Goal: Contribute content: Add original content to the website for others to see

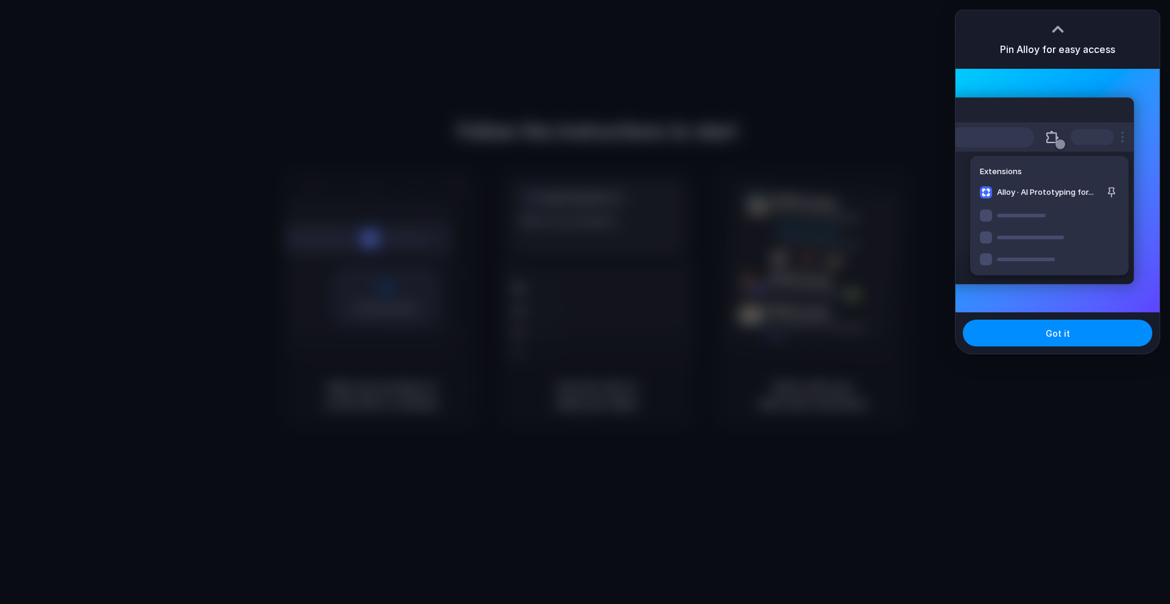
click at [528, 516] on div at bounding box center [585, 302] width 1170 height 604
click at [1052, 328] on span "Got it" at bounding box center [1057, 333] width 24 height 13
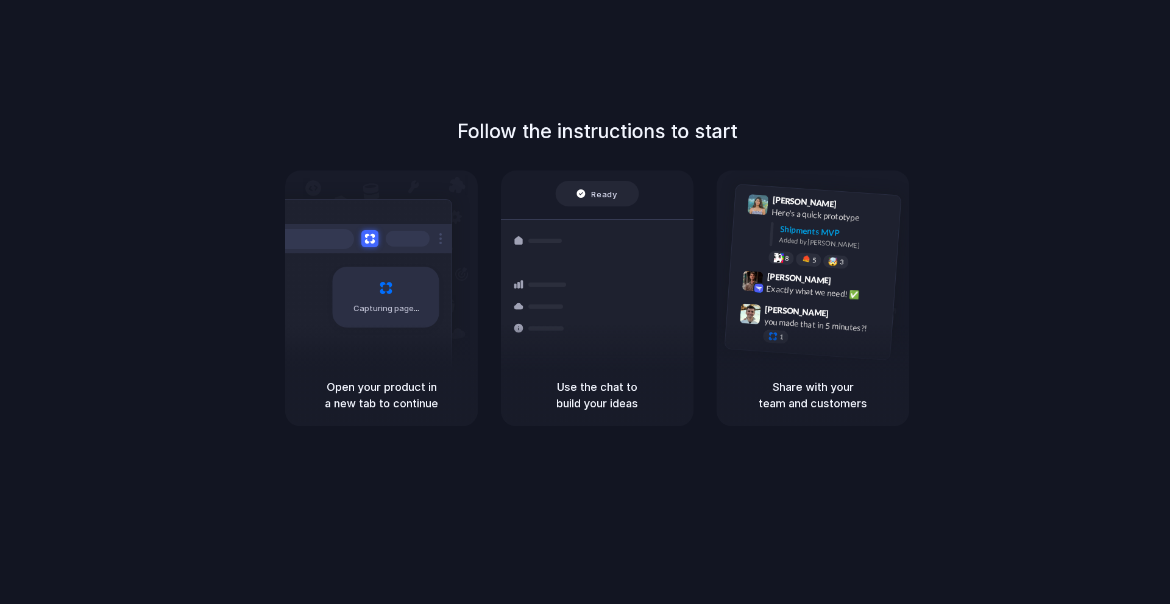
click at [620, 161] on div "Follow the instructions to start Capturing page Open your product in a new tab …" at bounding box center [597, 271] width 1170 height 309
click at [375, 297] on div "Capturing page" at bounding box center [386, 297] width 107 height 61
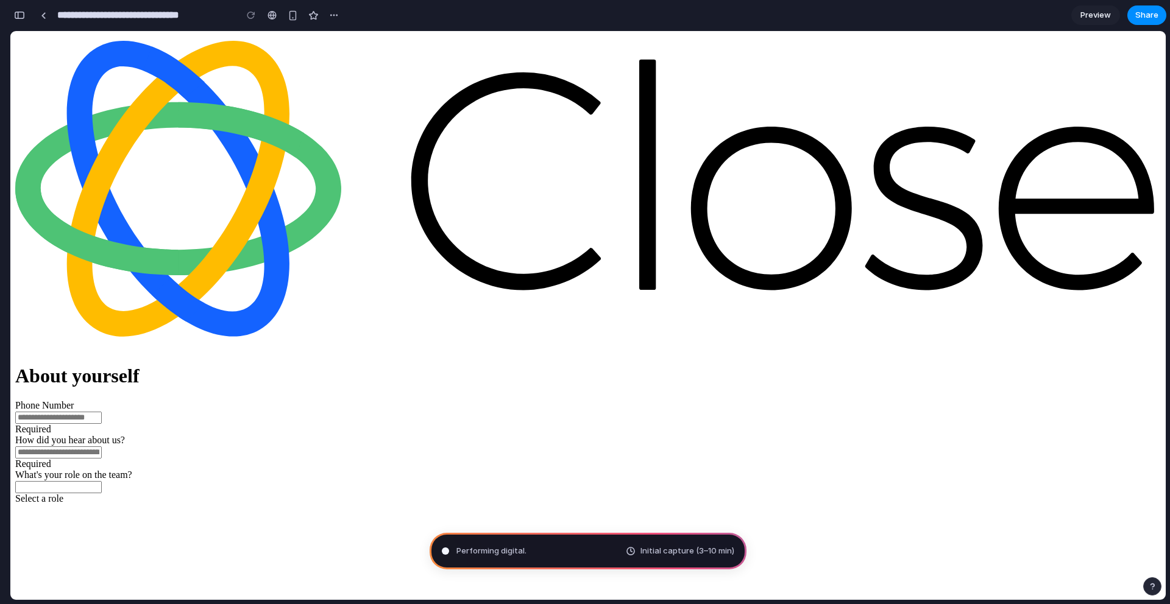
type input "**********"
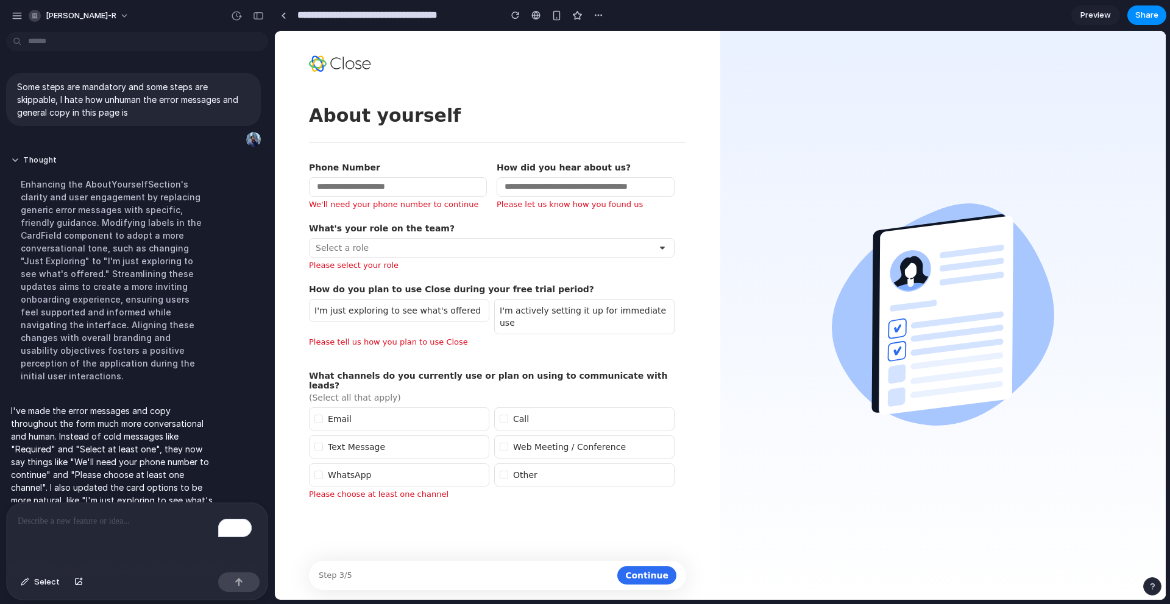
scroll to position [21, 0]
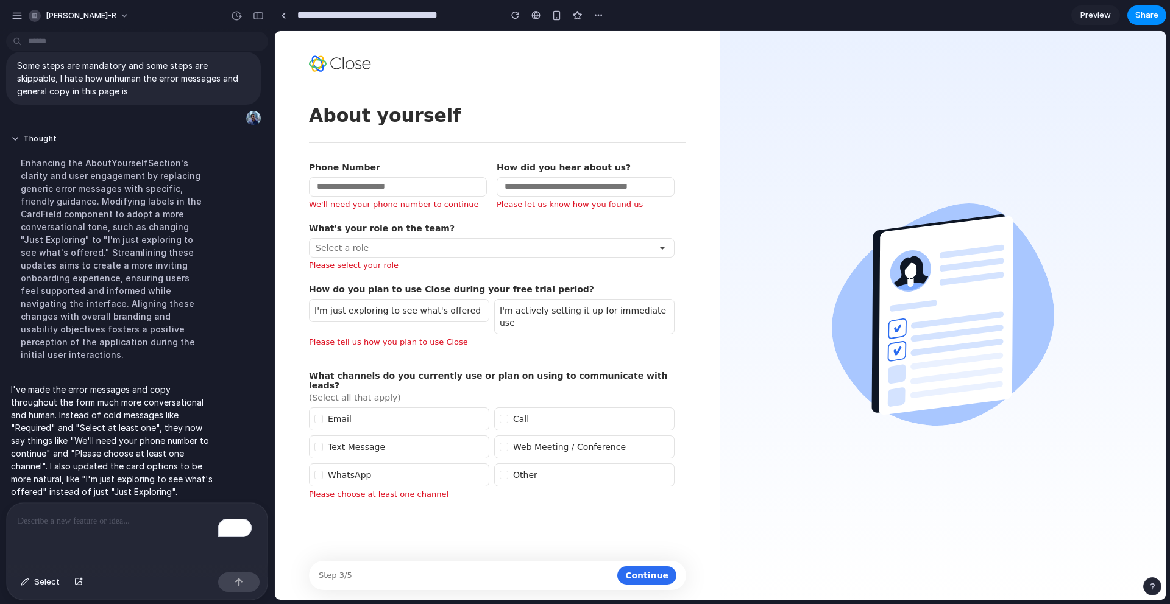
click at [432, 490] on div "Please choose at least one channel" at bounding box center [492, 494] width 366 height 9
click at [435, 490] on div "Please choose at least one channel" at bounding box center [492, 494] width 366 height 9
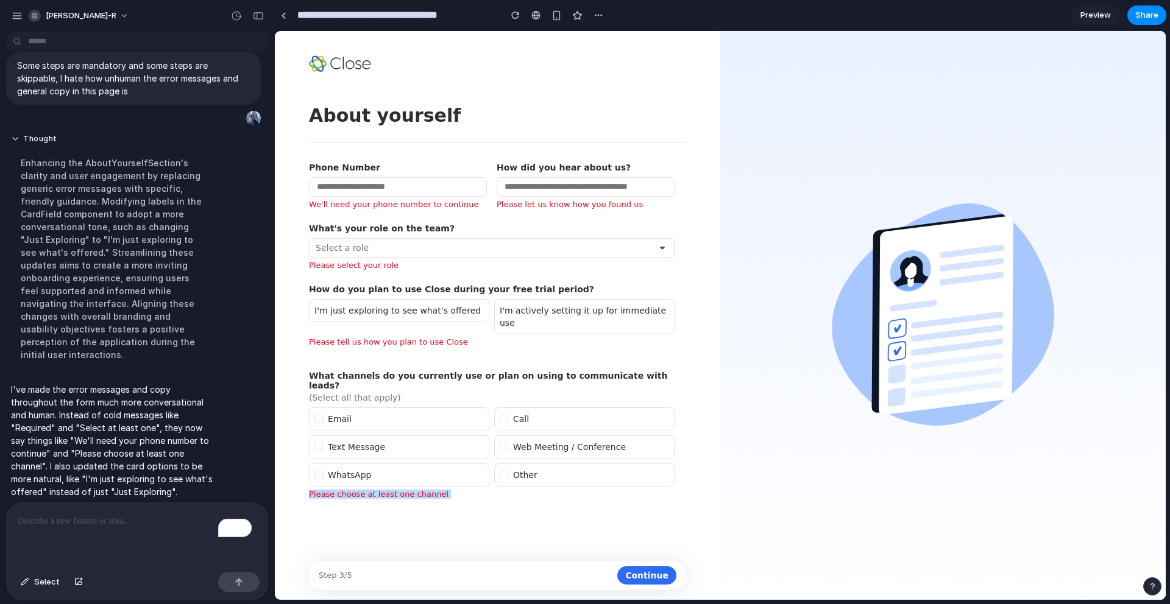
click at [435, 490] on div "Please choose at least one channel" at bounding box center [492, 494] width 366 height 9
click at [459, 490] on div "Please choose at least one channel" at bounding box center [492, 494] width 366 height 9
click at [391, 487] on form "About yourself Phone Number We'll need your phone number to continue How did yo…" at bounding box center [497, 328] width 377 height 448
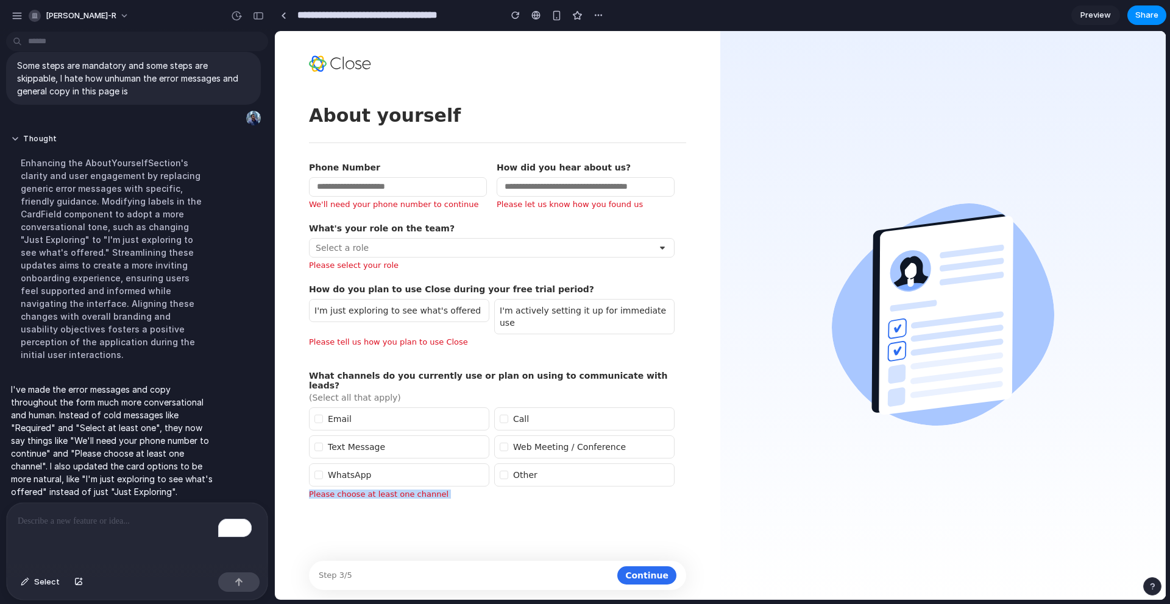
click at [364, 441] on span "Text Message" at bounding box center [398, 447] width 169 height 12
click at [398, 486] on form "About yourself Phone Number We'll need your phone number to continue How did yo…" at bounding box center [497, 328] width 377 height 448
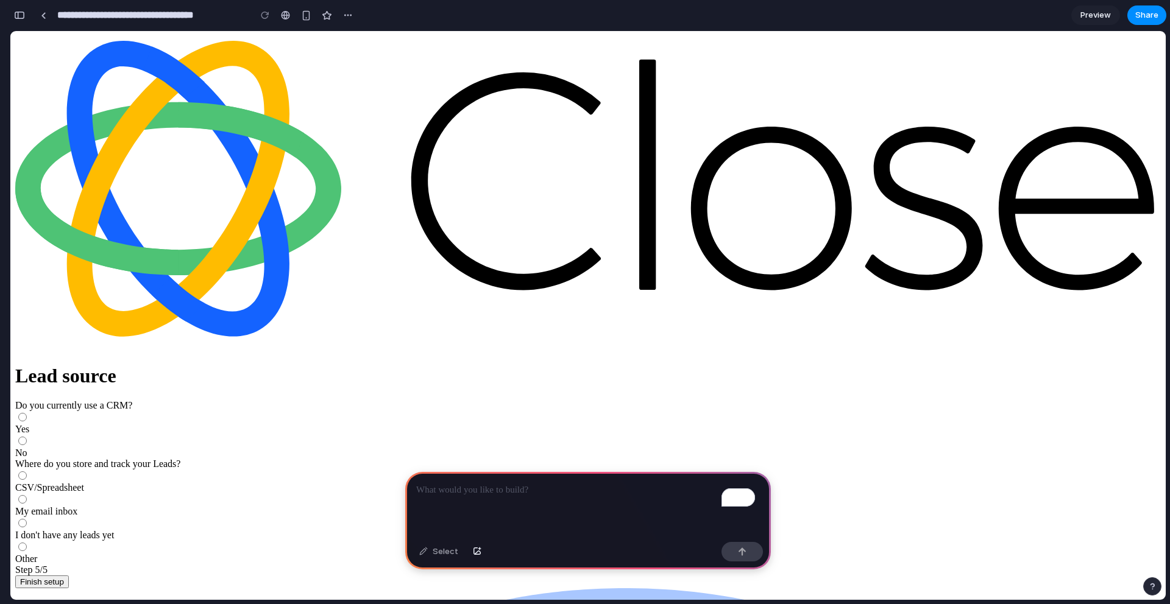
click at [484, 488] on p "To enrich screen reader interactions, please activate Accessibility in Grammarl…" at bounding box center [588, 490] width 344 height 15
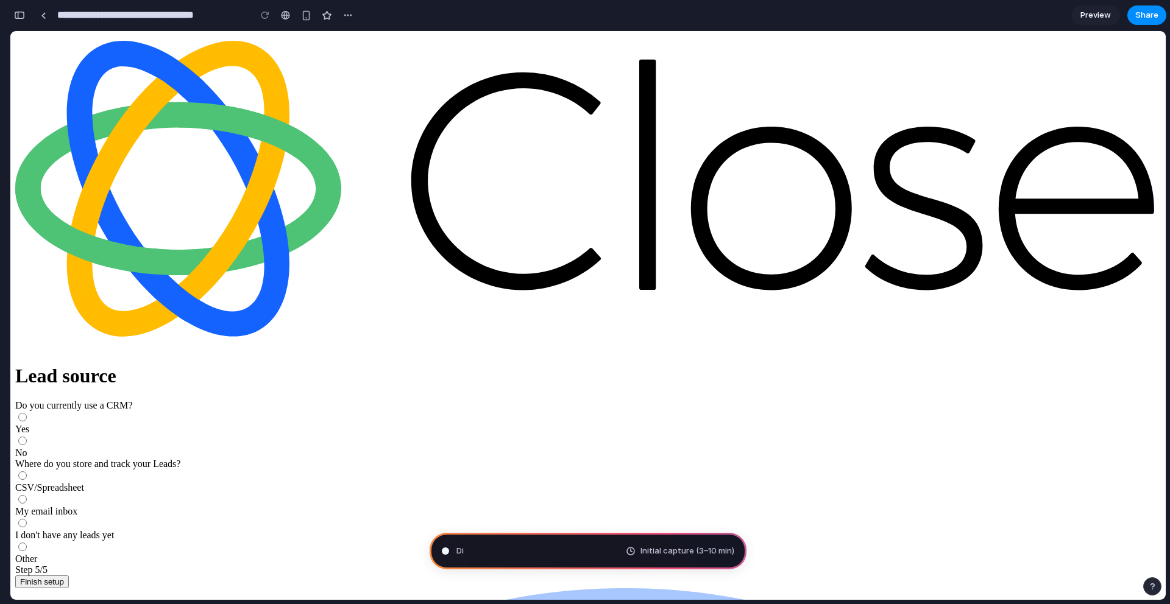
type input "**********"
